Goal: Task Accomplishment & Management: Use online tool/utility

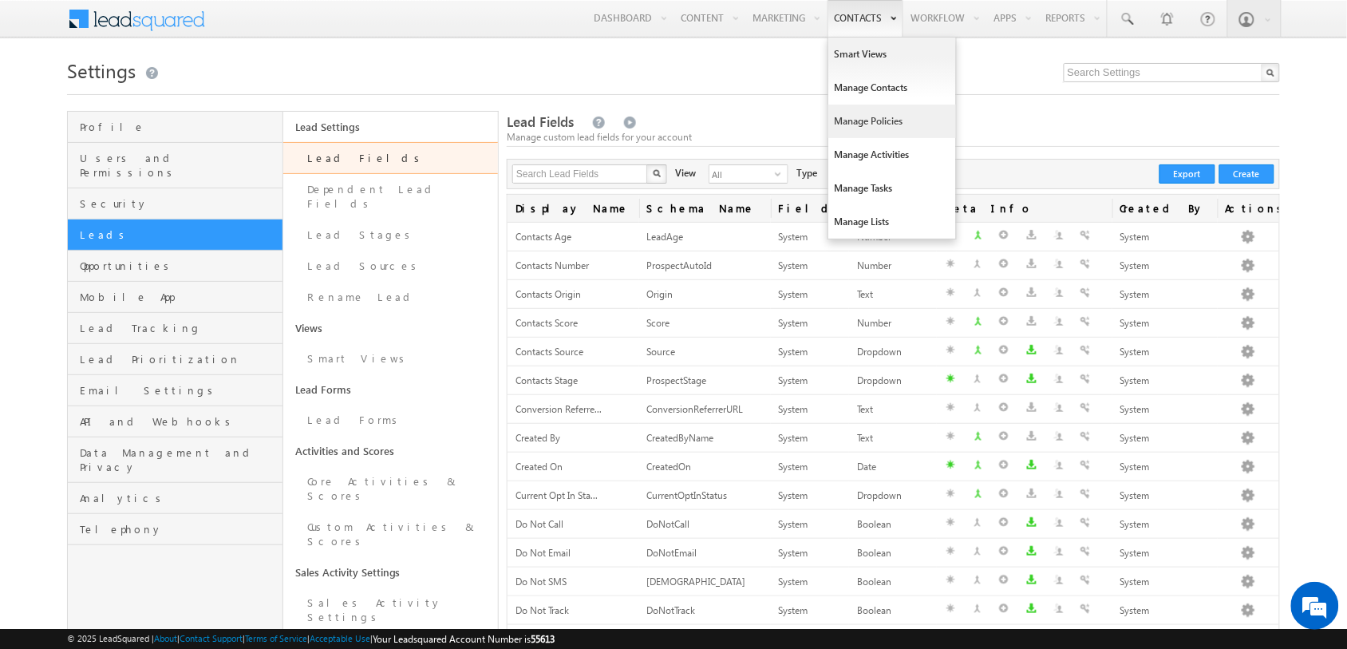
click at [866, 110] on link "Manage Policies" at bounding box center [892, 121] width 128 height 34
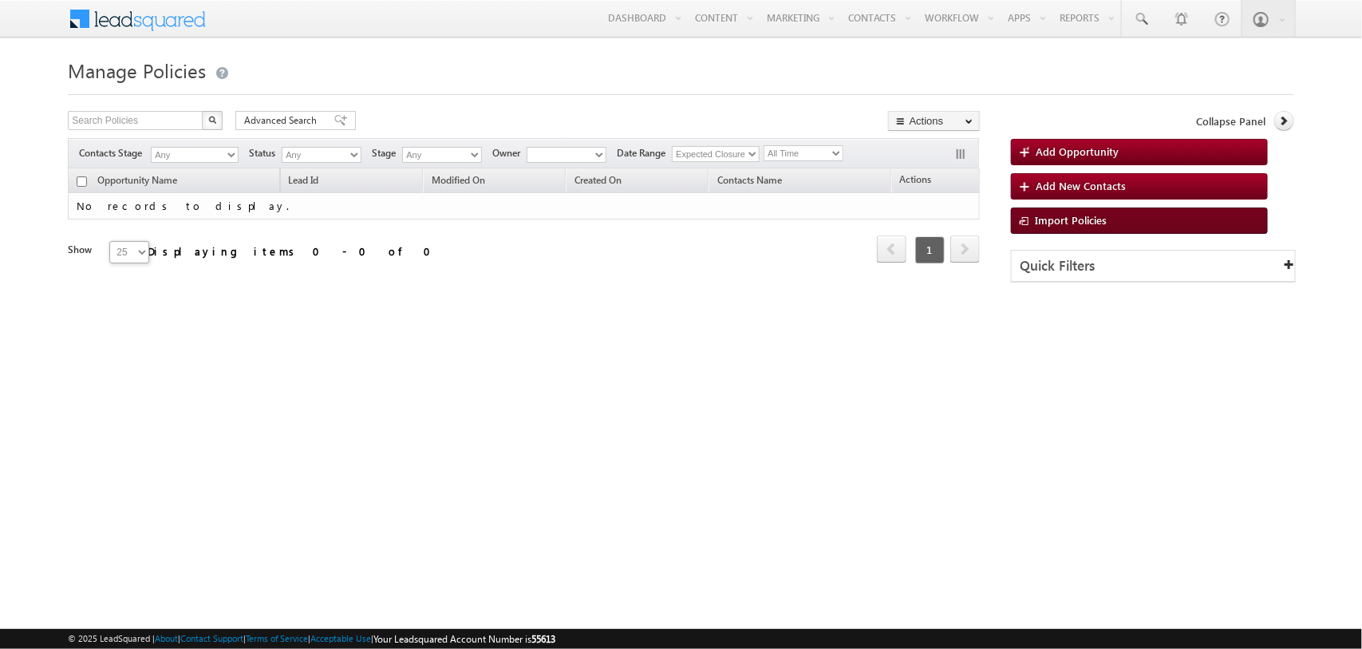
click at [1035, 219] on span "Import Policies" at bounding box center [1071, 220] width 72 height 14
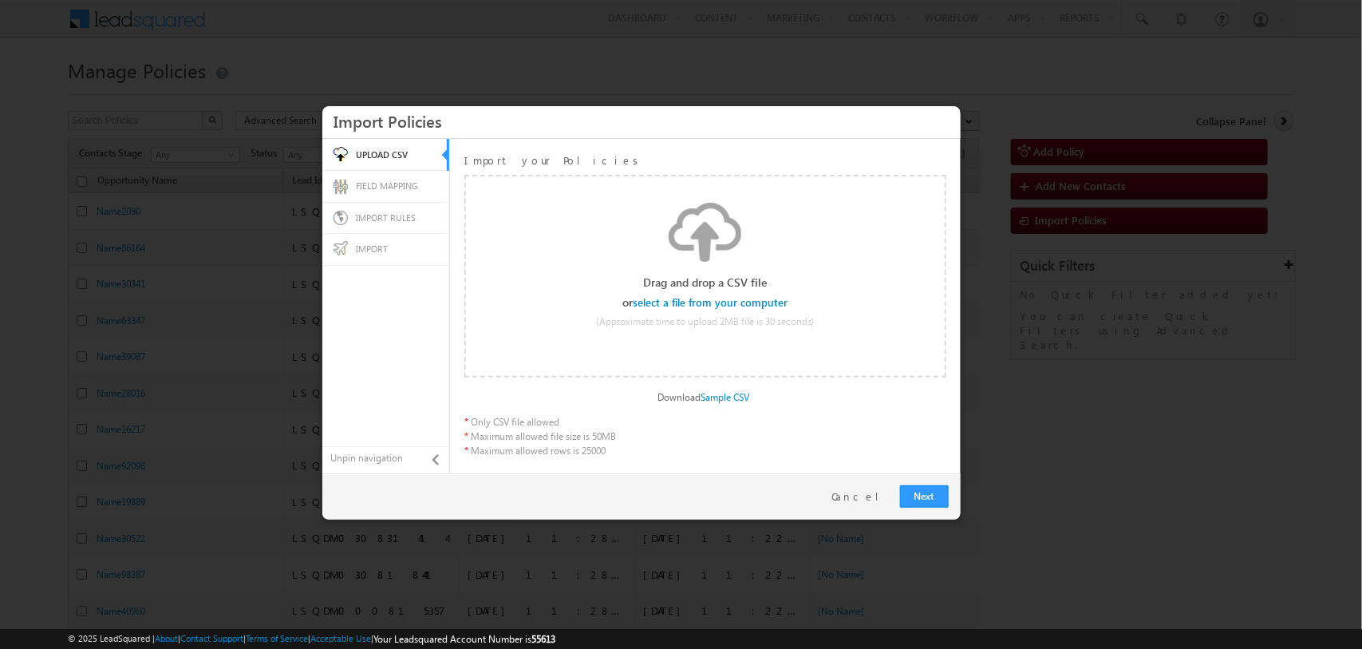
click at [684, 302] on input "file" at bounding box center [711, 303] width 152 height 11
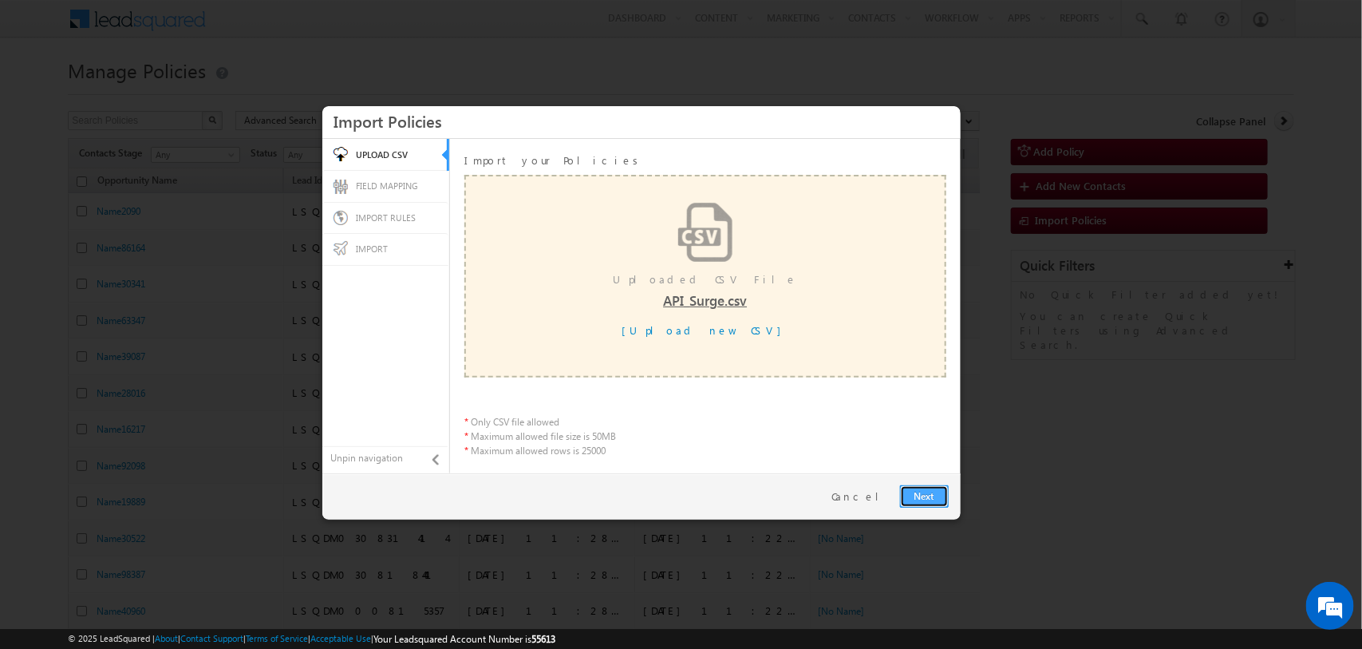
click at [906, 493] on link "Next" at bounding box center [924, 496] width 49 height 22
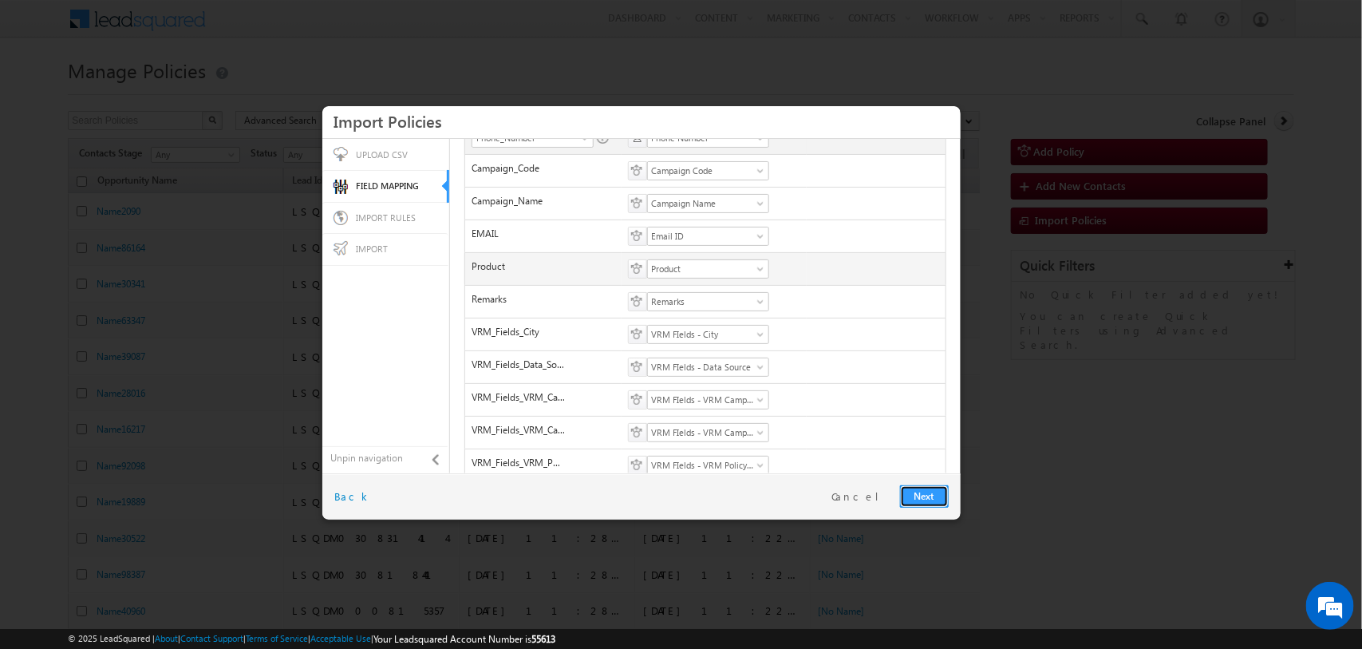
scroll to position [175, 0]
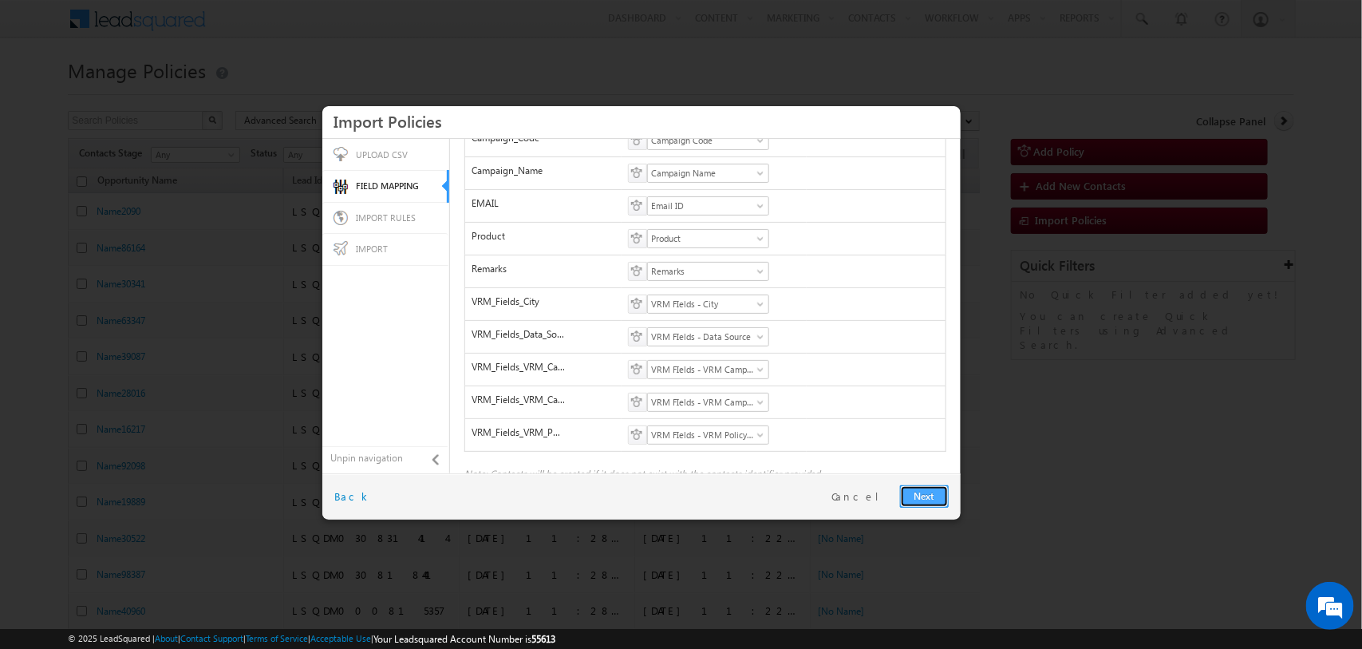
click at [908, 491] on link "Next" at bounding box center [924, 496] width 49 height 22
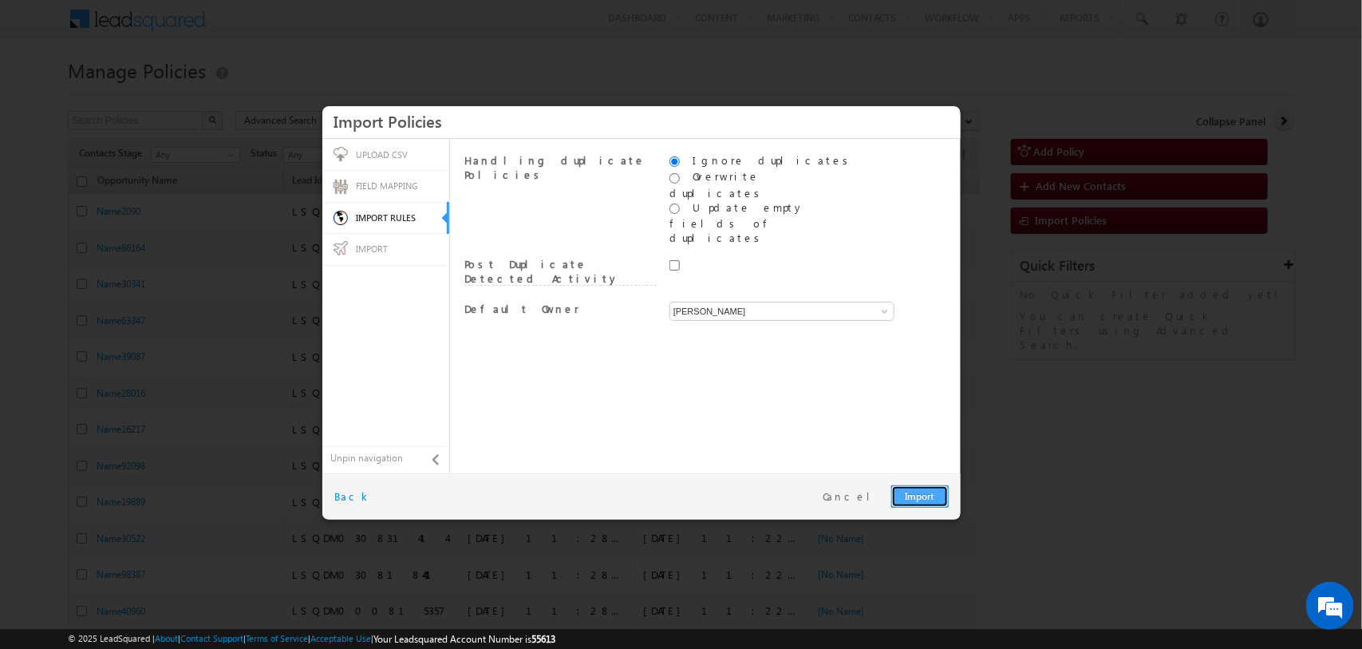
click at [910, 507] on link "Import" at bounding box center [919, 496] width 57 height 22
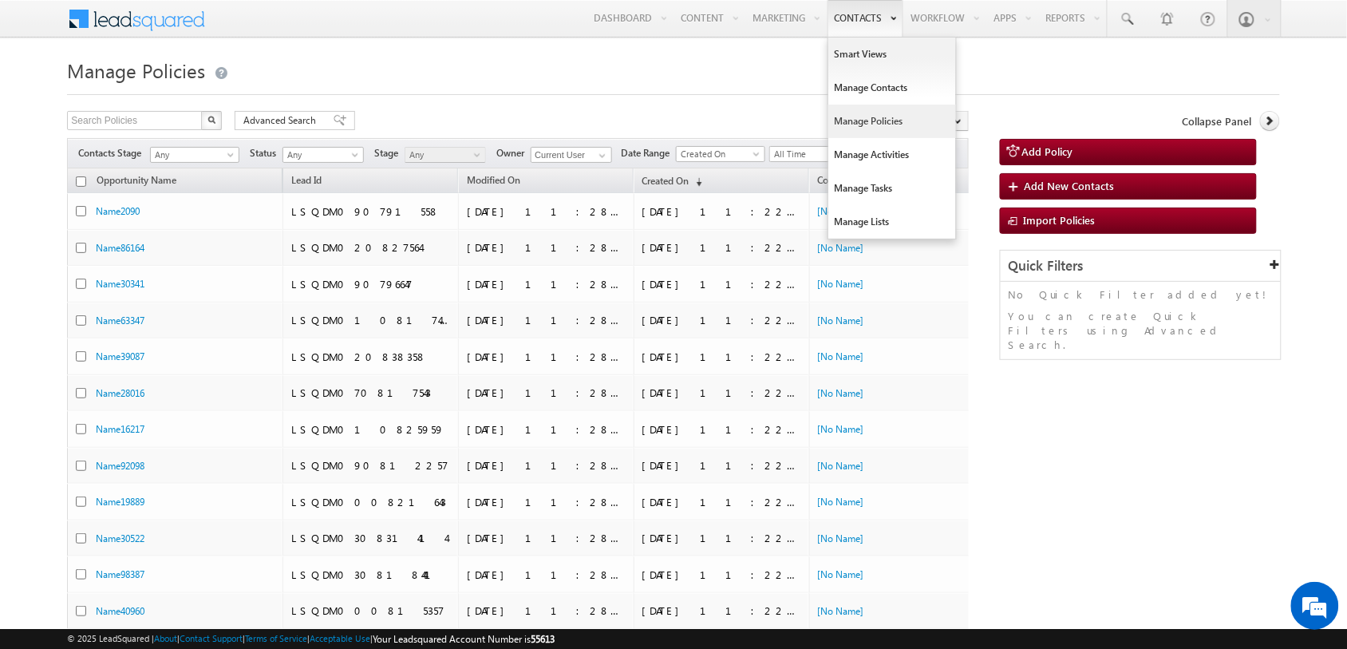
click at [867, 116] on link "Manage Policies" at bounding box center [892, 121] width 128 height 34
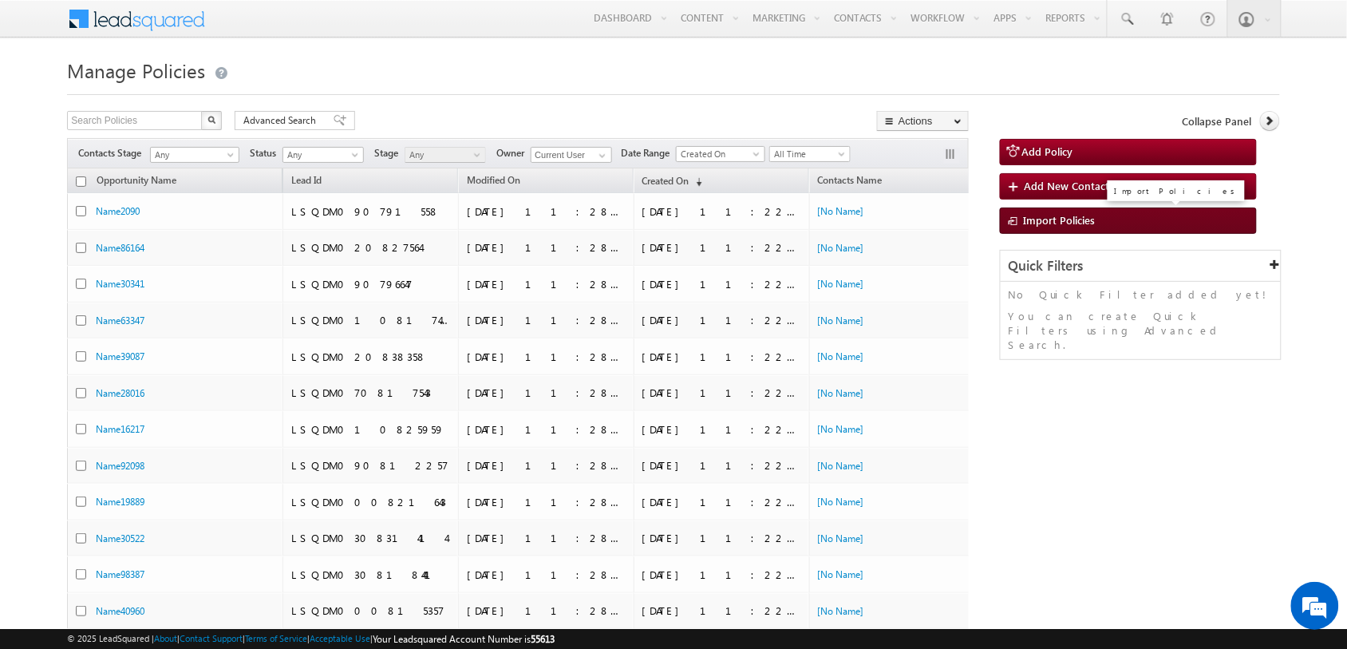
click at [1051, 218] on span "Import Policies" at bounding box center [1059, 220] width 72 height 14
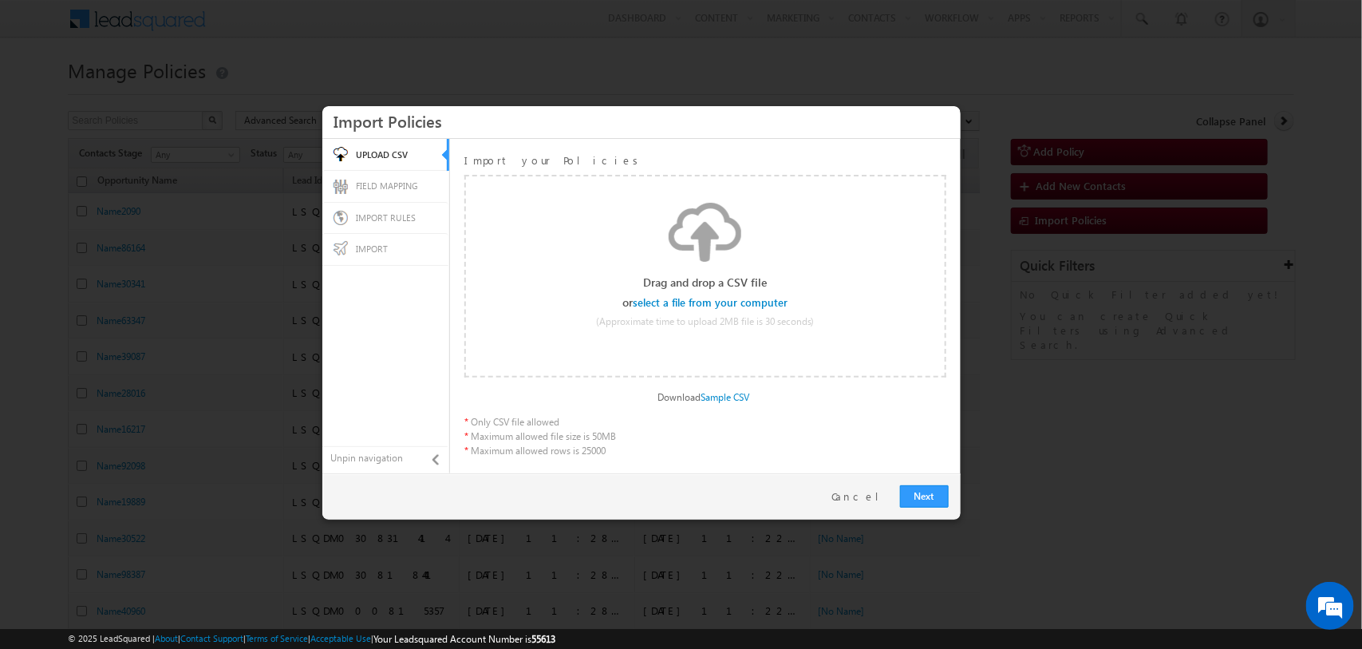
click at [708, 298] on input "file" at bounding box center [711, 303] width 152 height 11
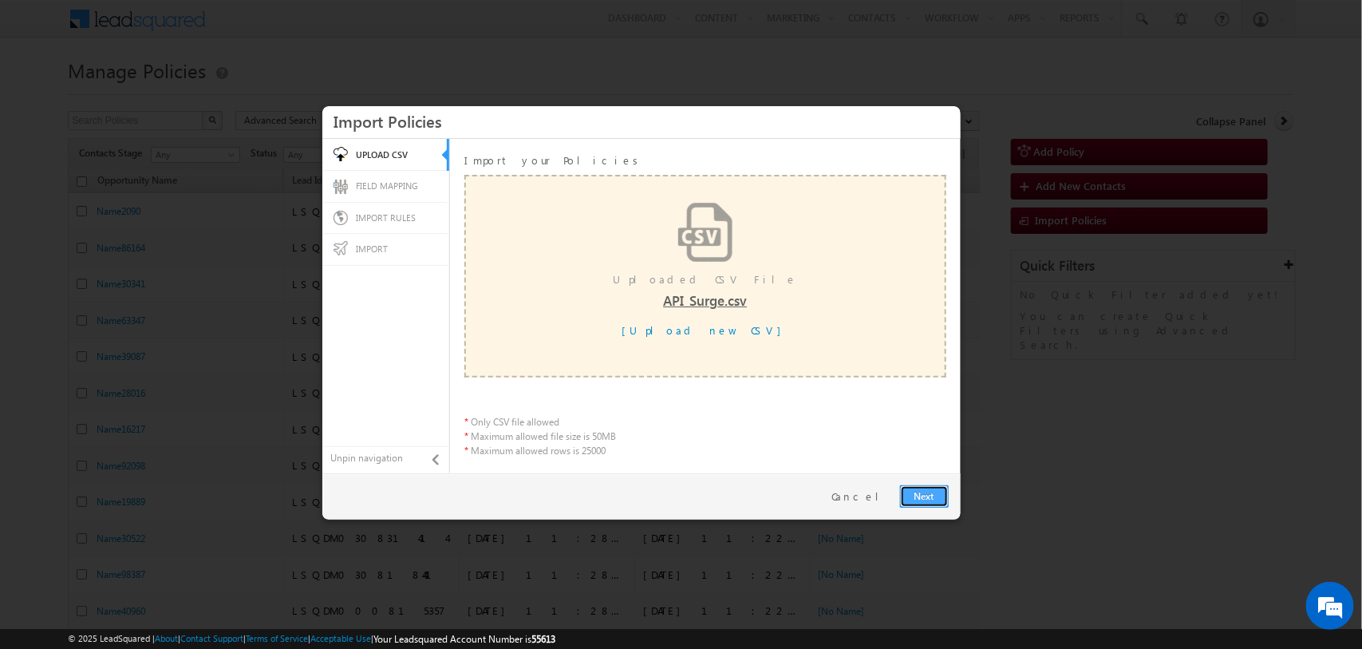
click at [926, 493] on link "Next" at bounding box center [924, 496] width 49 height 22
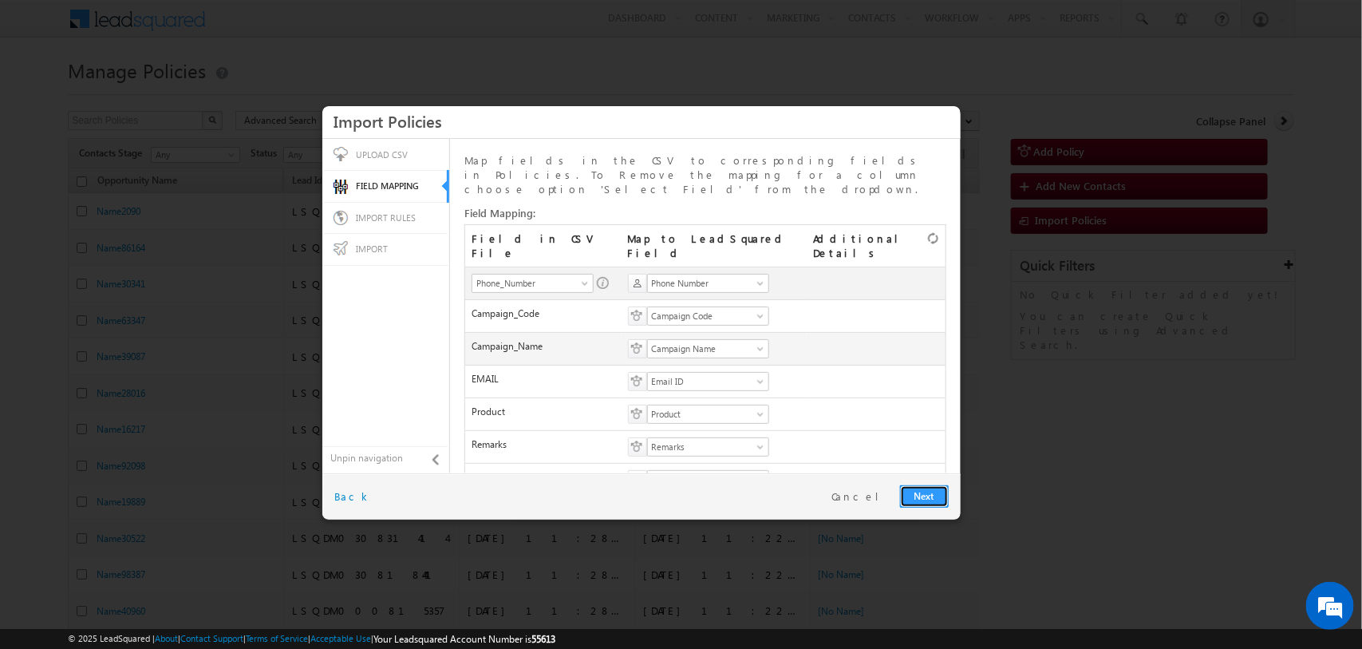
scroll to position [175, 0]
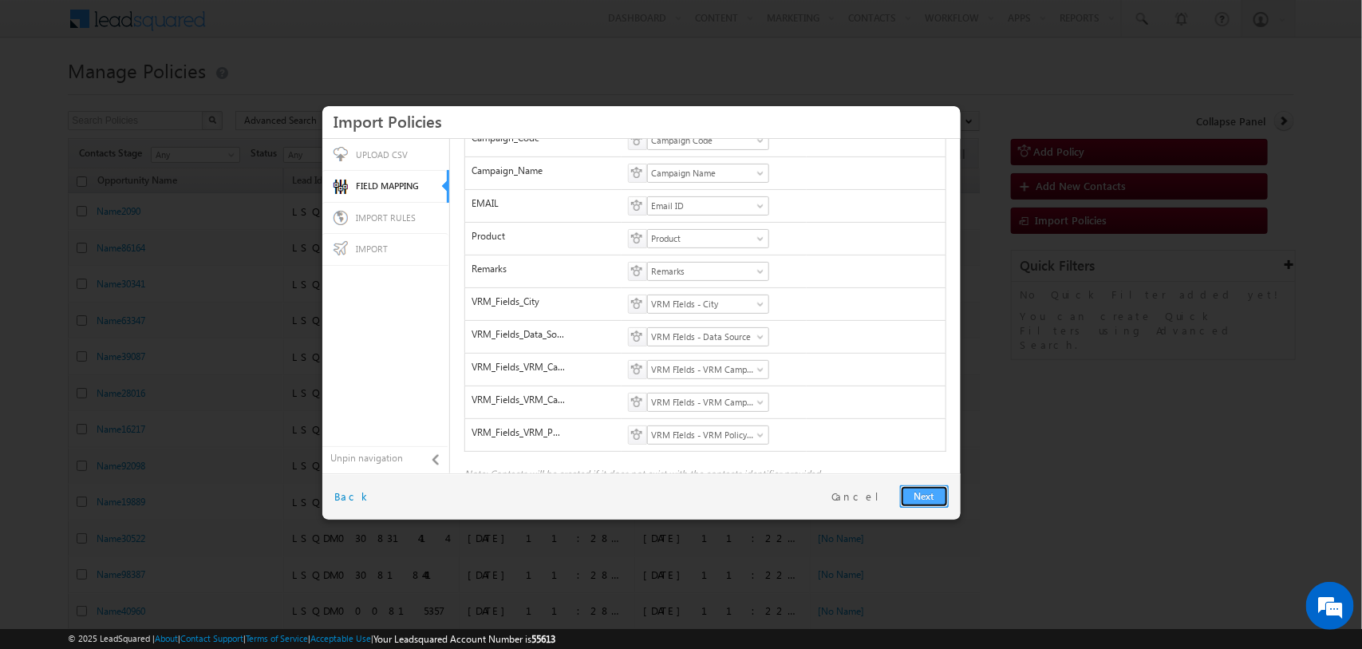
click at [913, 493] on link "Next" at bounding box center [924, 496] width 49 height 22
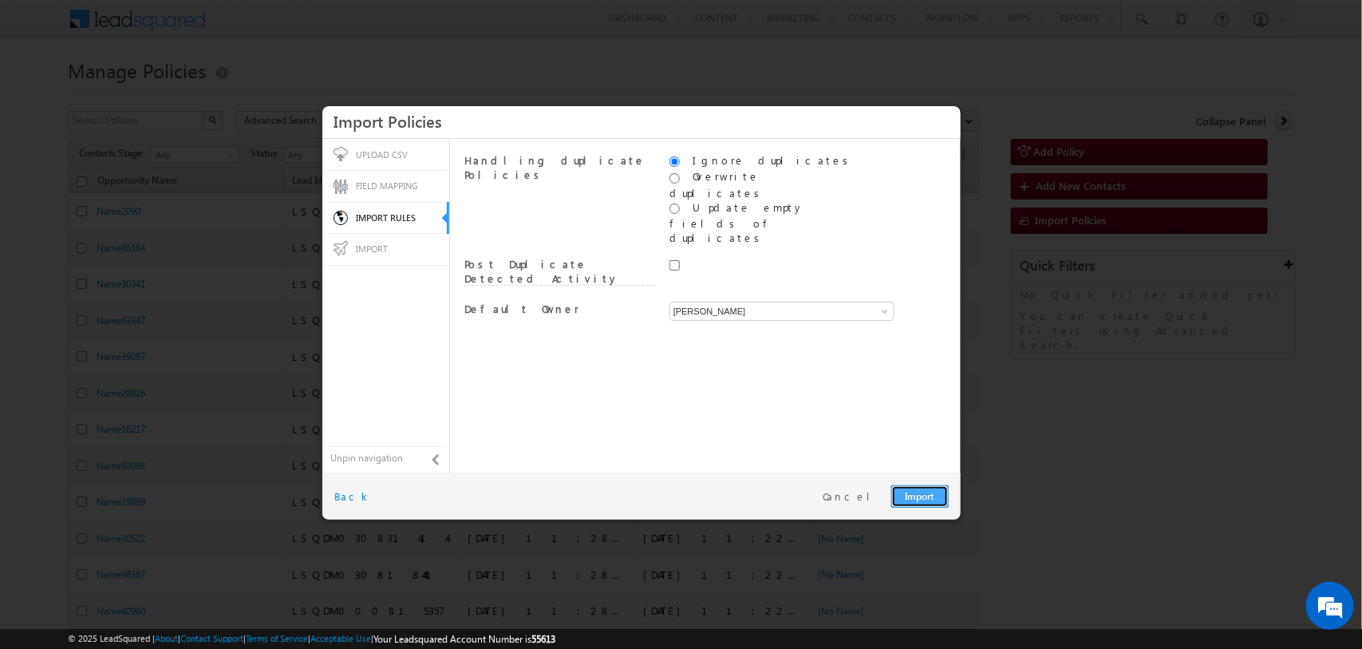
click at [930, 488] on link "Import" at bounding box center [919, 496] width 57 height 22
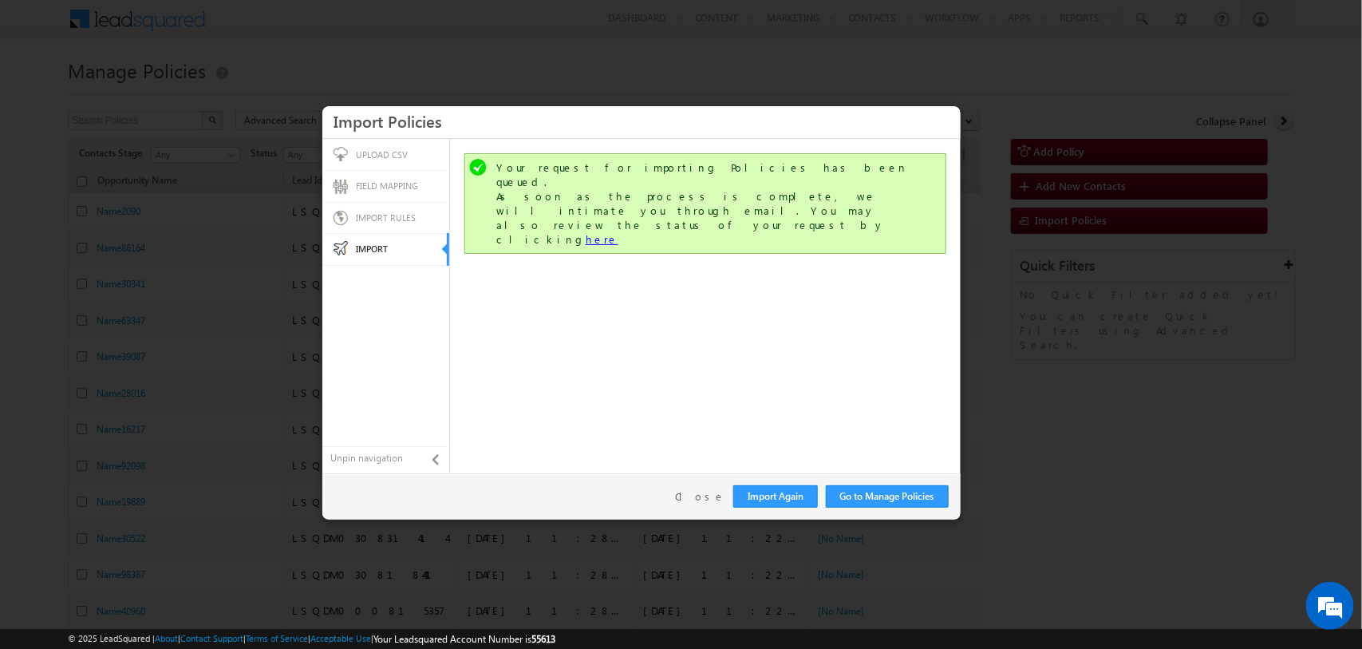
click at [618, 232] on link "here" at bounding box center [602, 239] width 33 height 14
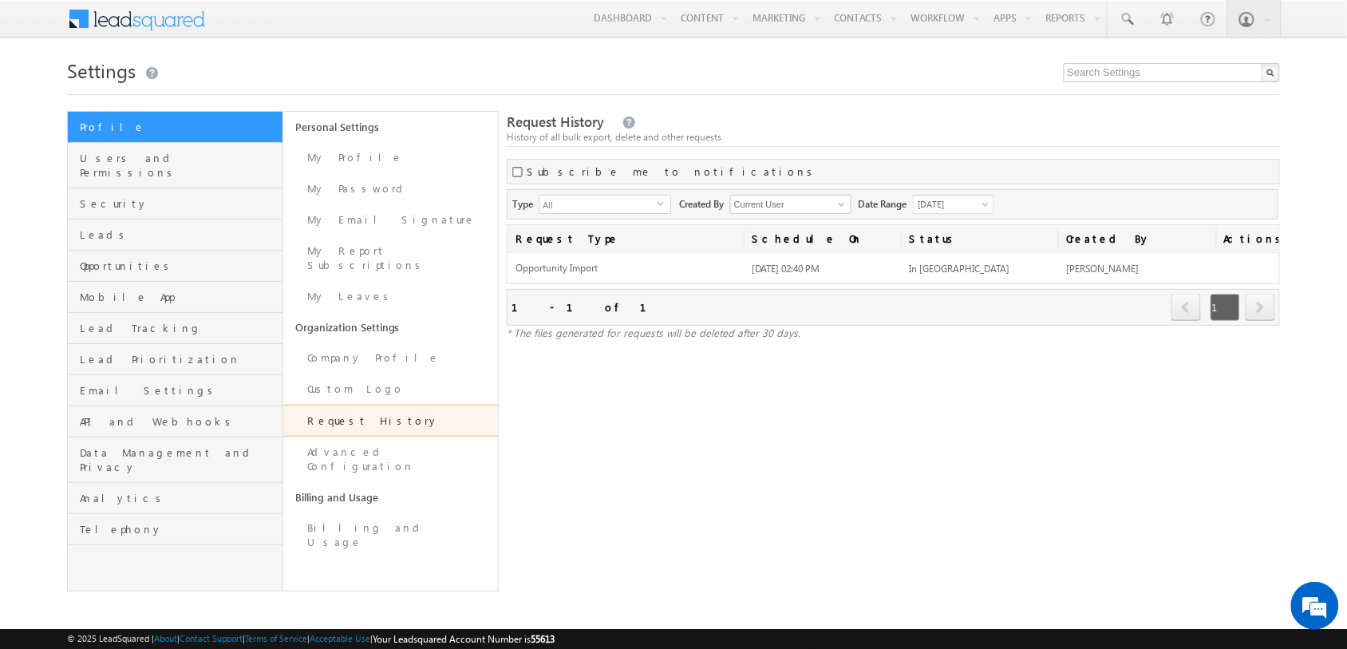
click at [512, 167] on input "checkbox" at bounding box center [517, 172] width 10 height 10
checkbox input "true"
